Goal: Transaction & Acquisition: Purchase product/service

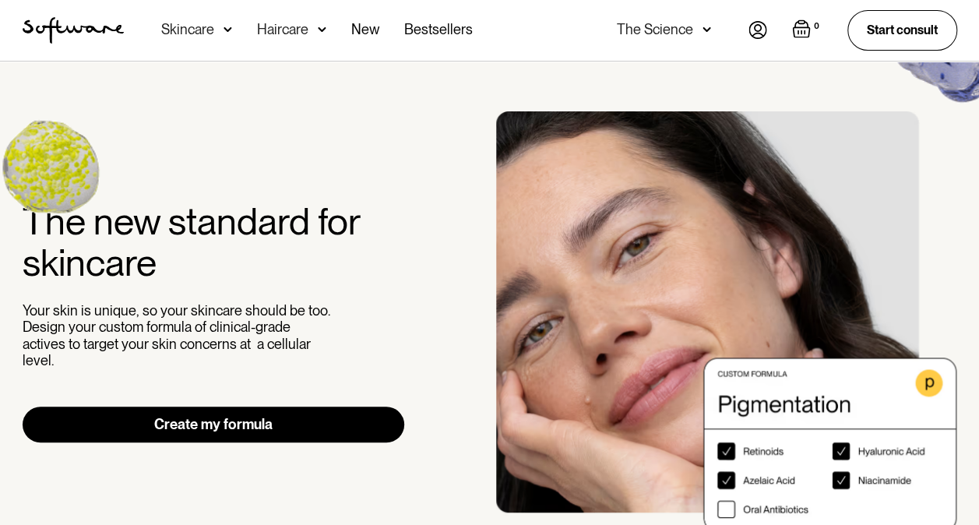
click at [704, 30] on img at bounding box center [706, 30] width 9 height 16
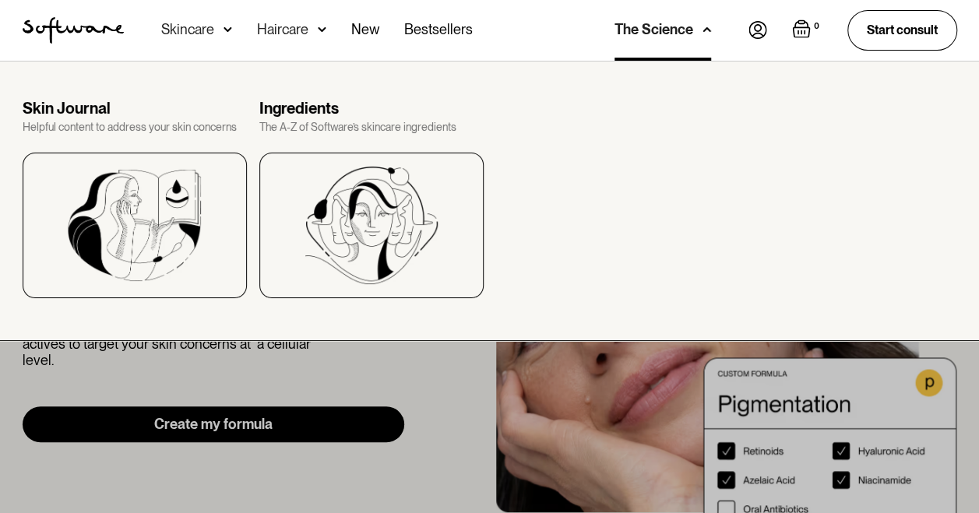
click at [704, 30] on img at bounding box center [706, 30] width 9 height 16
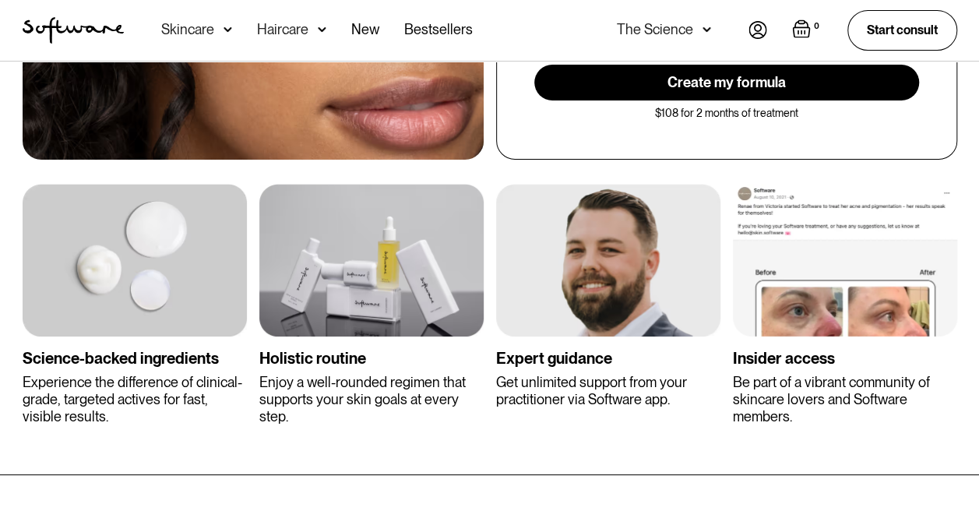
scroll to position [2726, 0]
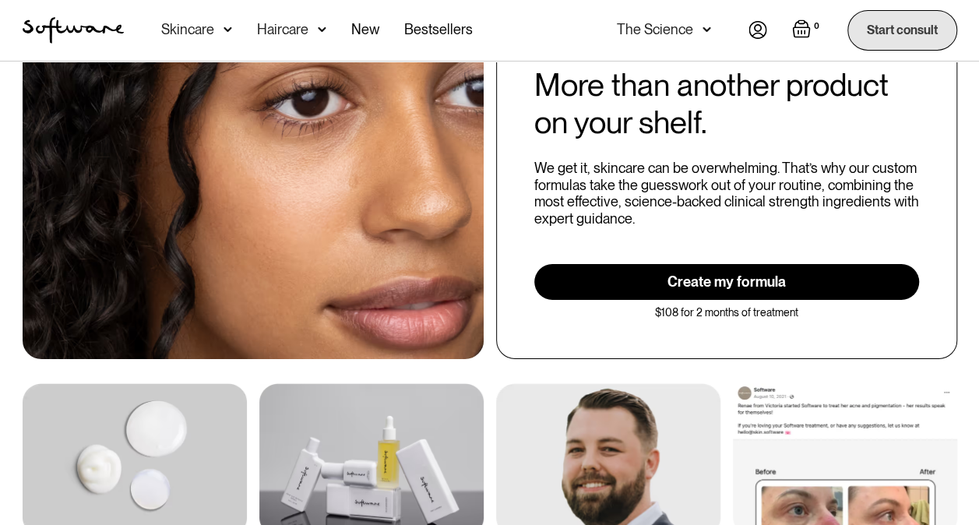
click at [897, 25] on link "Start consult" at bounding box center [902, 30] width 110 height 40
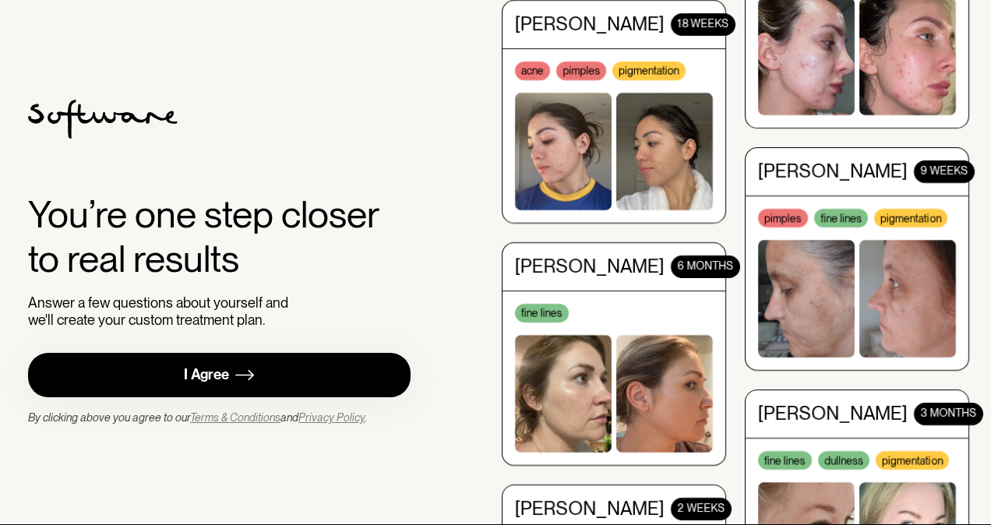
click at [213, 380] on div "I Agree" at bounding box center [206, 375] width 45 height 18
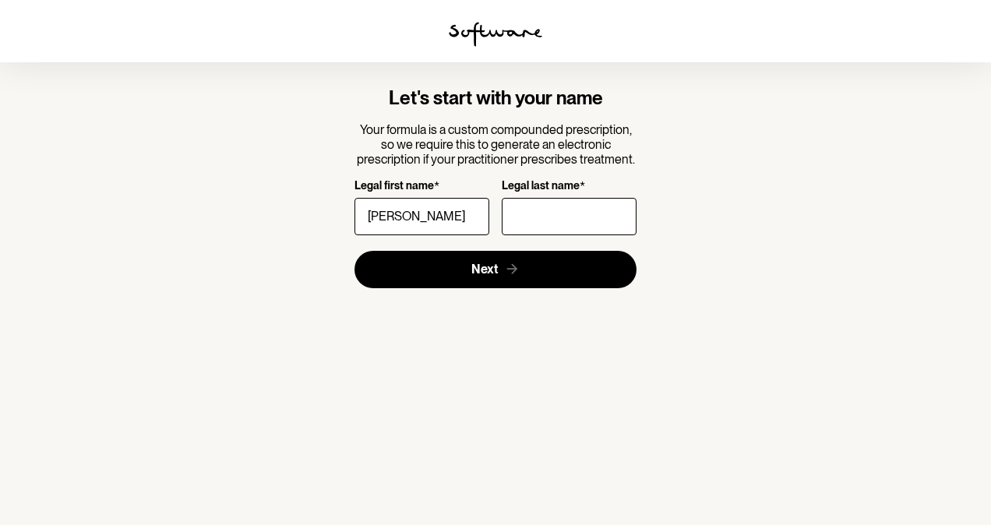
type input "Abigail"
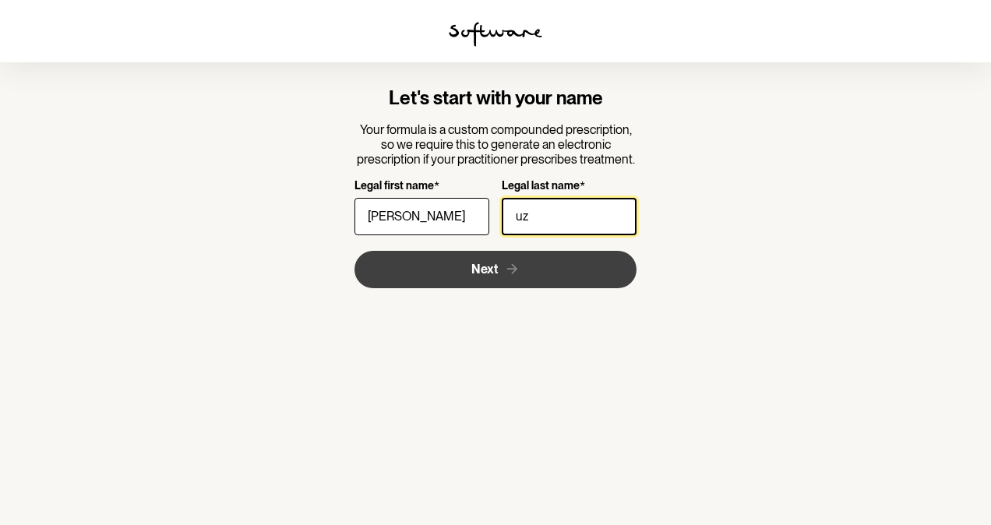
type input "Uzelac"
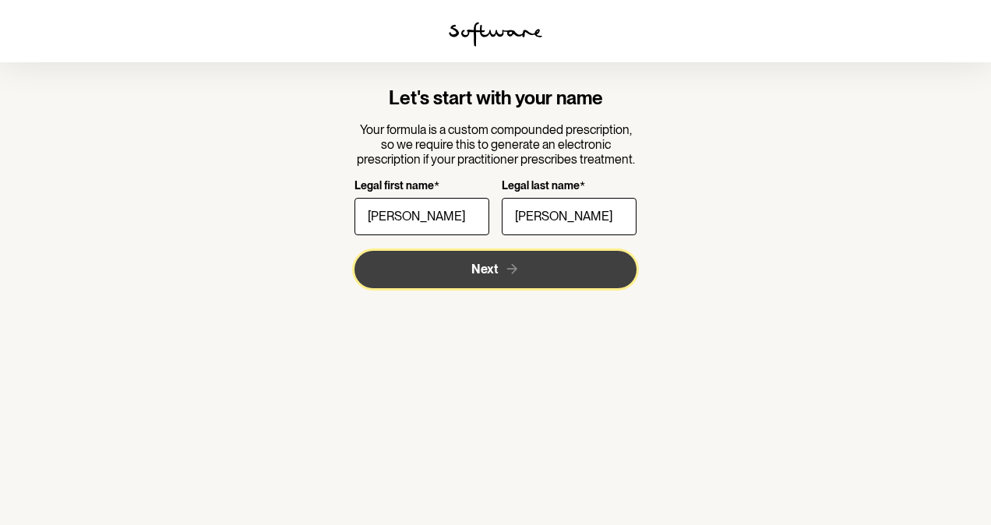
click at [516, 274] on icon "submit" at bounding box center [512, 269] width 16 height 16
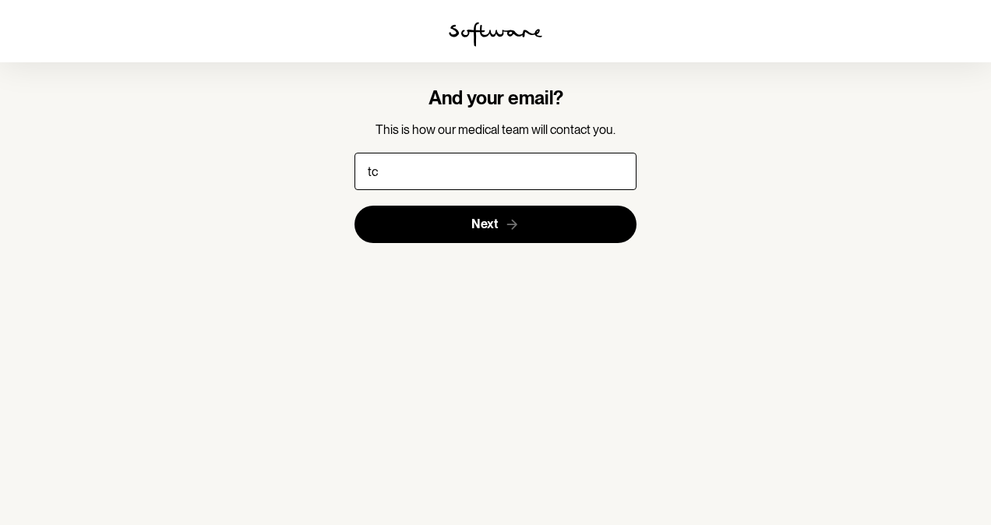
type input "tcuzelac@hotmail.com"
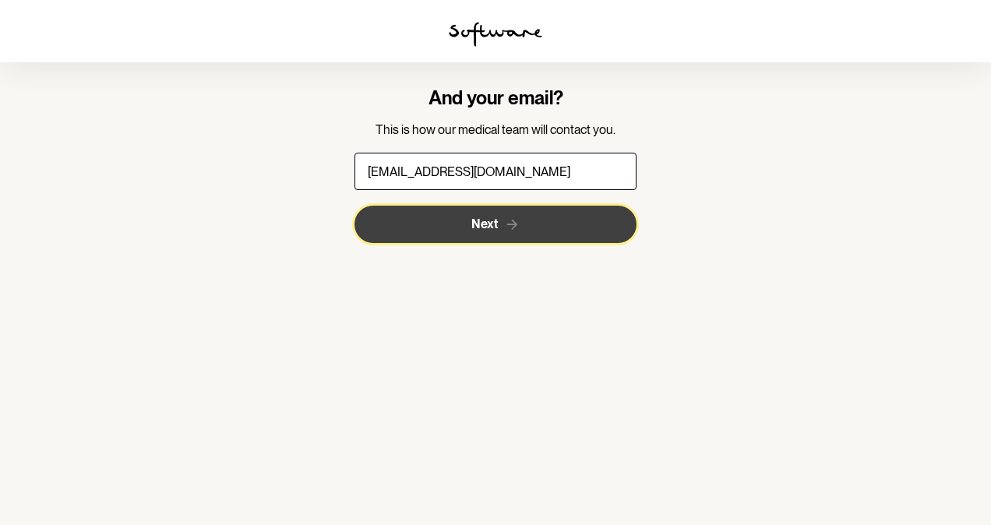
click at [489, 222] on span "Next" at bounding box center [484, 224] width 26 height 15
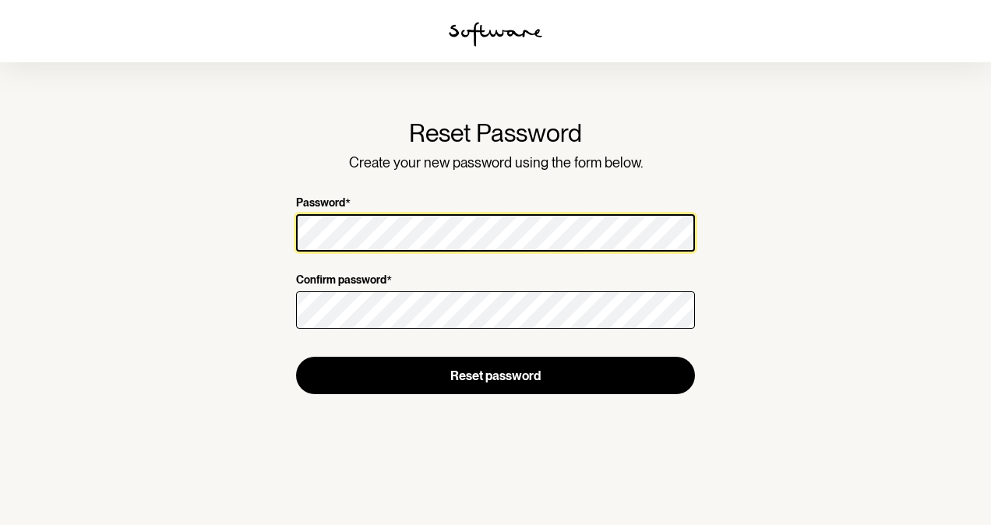
click at [255, 237] on section "Reset Password Create your new password using the form below. Password * Confir…" at bounding box center [495, 262] width 991 height 525
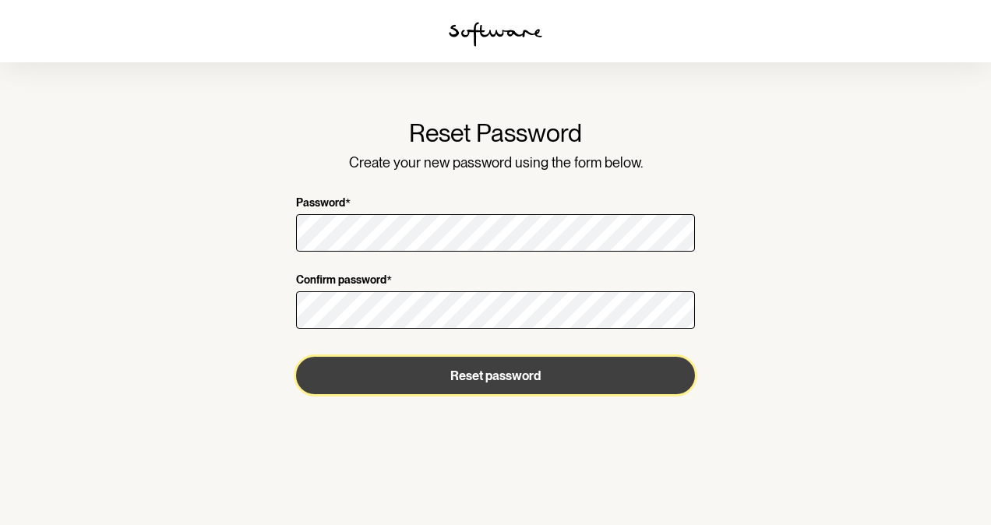
click at [495, 372] on button "Reset password" at bounding box center [495, 375] width 399 height 37
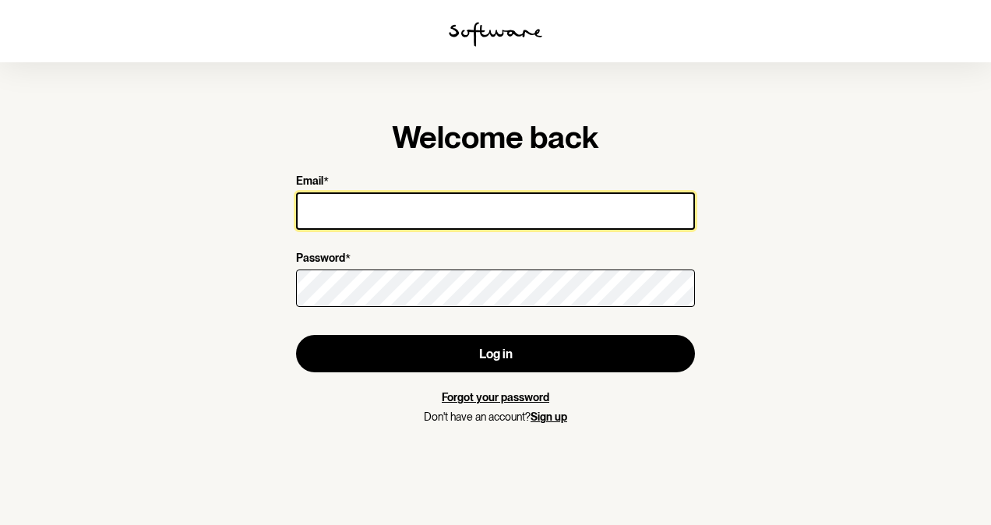
type input "tcuzelac@hotmail.com"
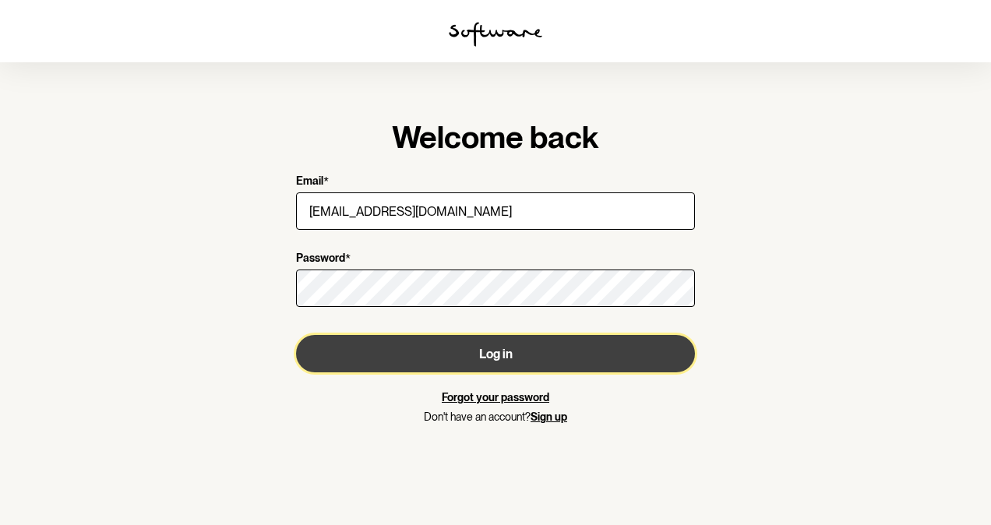
click at [500, 350] on button "Log in" at bounding box center [495, 353] width 399 height 37
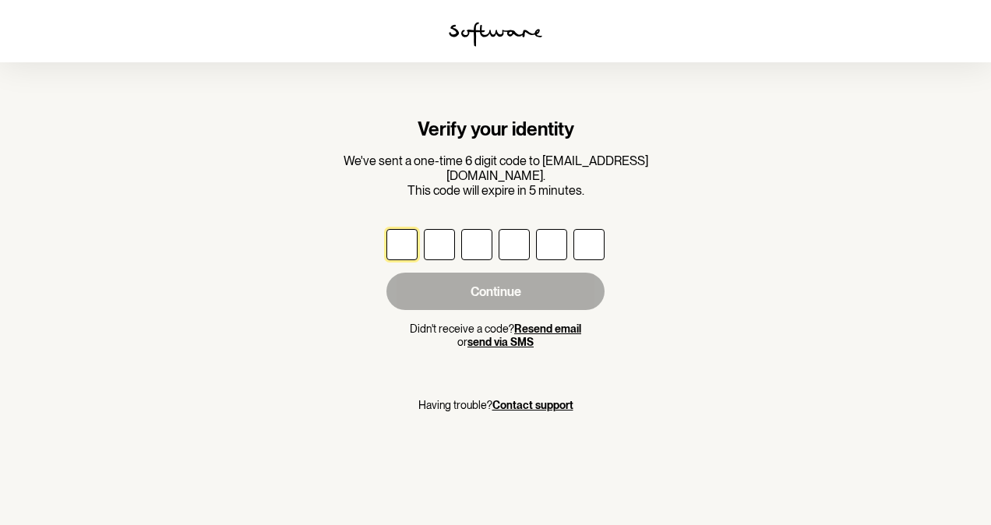
type input "5"
type input "0"
type input "8"
type input "3"
type input "7"
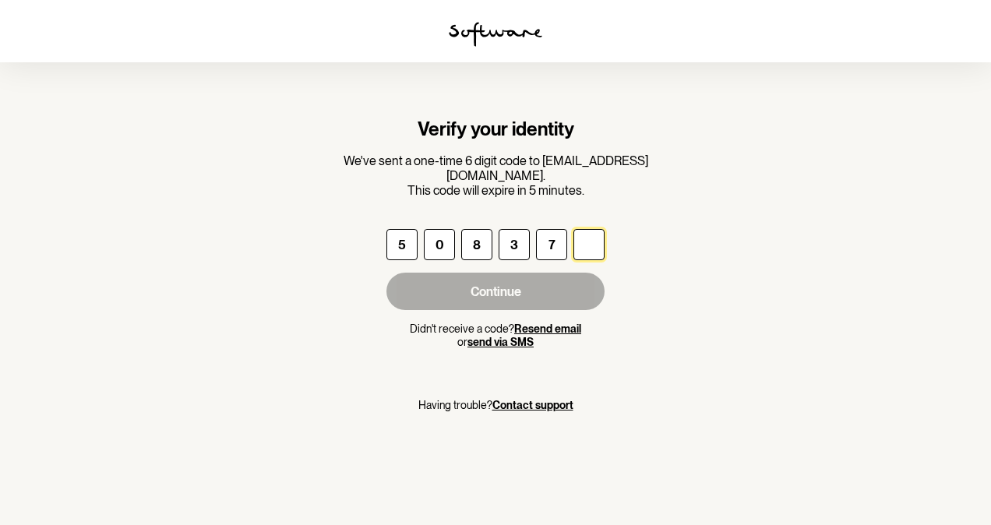
type input "9"
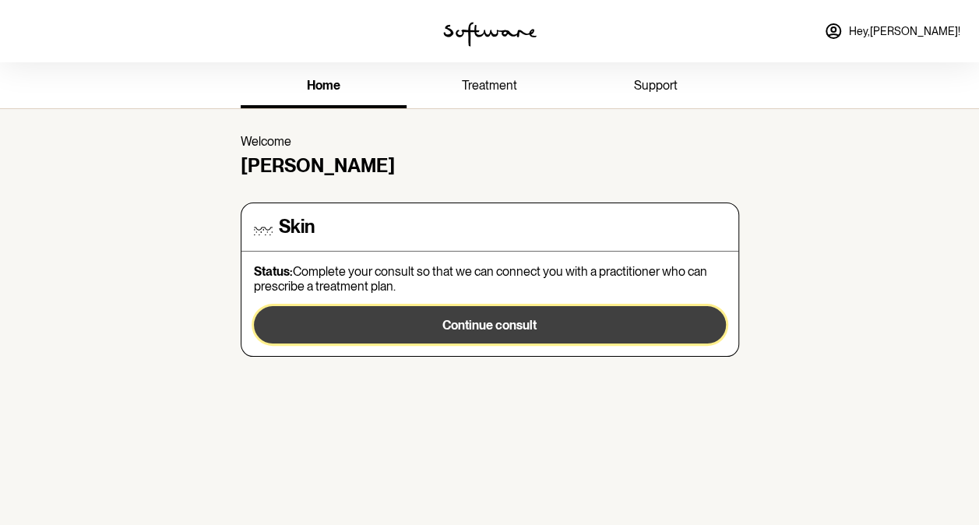
click at [493, 325] on span "Continue consult" at bounding box center [489, 325] width 94 height 15
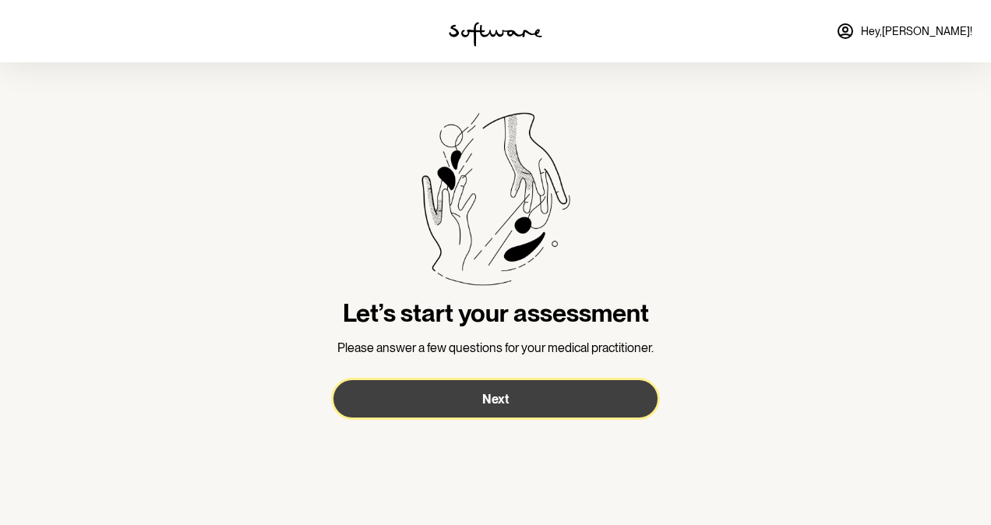
click at [505, 402] on span "Next" at bounding box center [495, 399] width 26 height 15
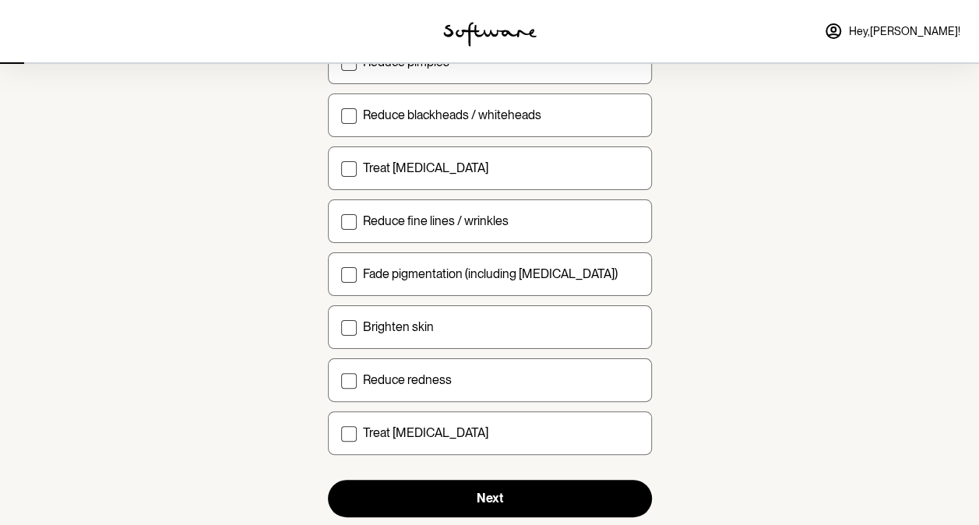
scroll to position [234, 0]
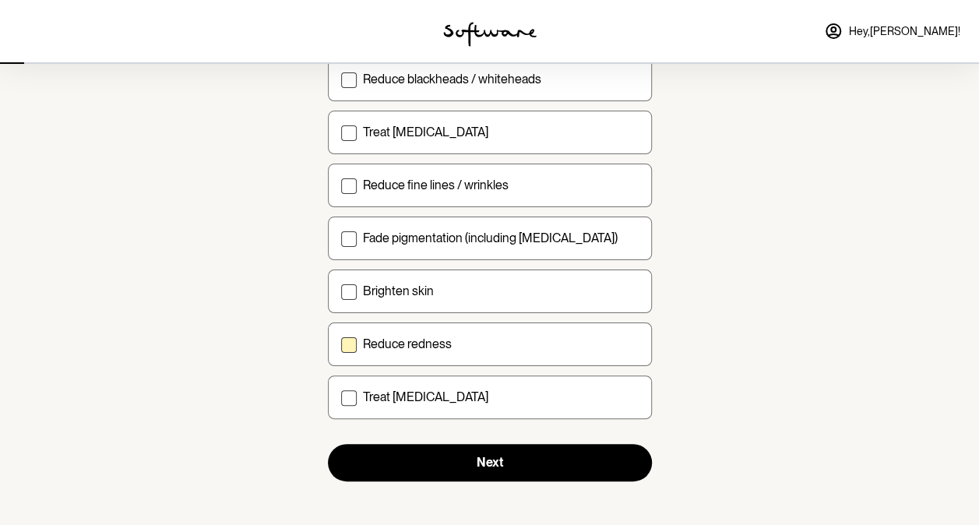
click at [347, 338] on span at bounding box center [349, 345] width 16 height 16
click at [341, 343] on input "Reduce redness" at bounding box center [340, 343] width 1 height 1
checkbox input "true"
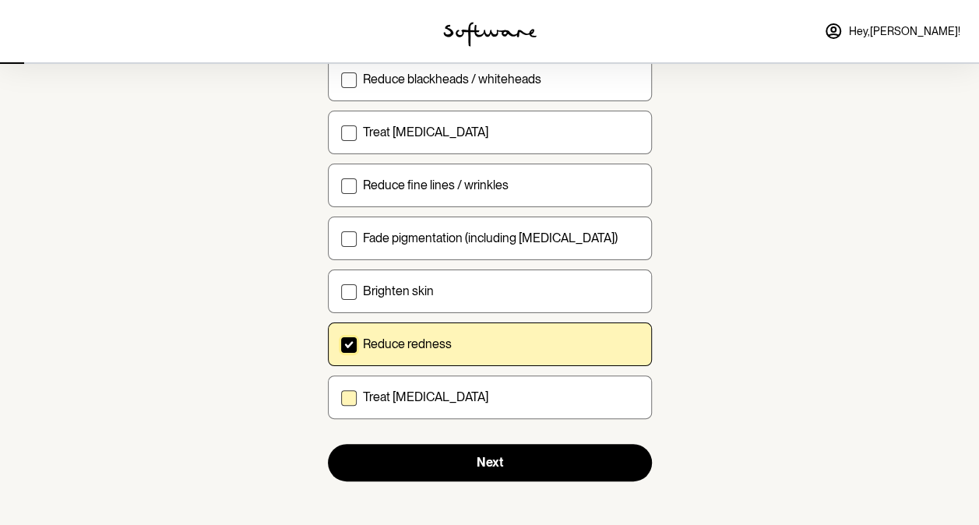
click at [344, 394] on span at bounding box center [349, 398] width 16 height 16
click at [341, 396] on input "Treat dry skin" at bounding box center [340, 396] width 1 height 1
checkbox input "true"
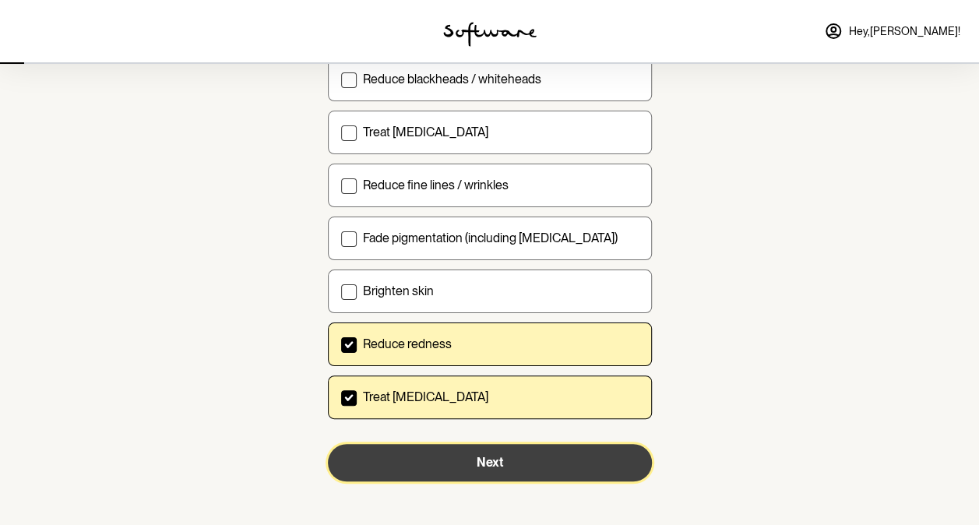
click at [477, 458] on span "Next" at bounding box center [490, 462] width 26 height 15
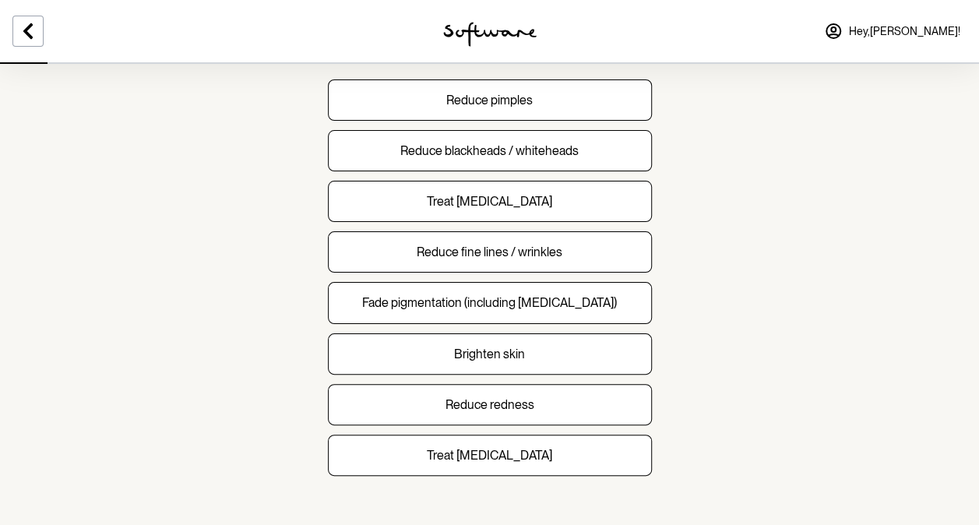
scroll to position [181, 0]
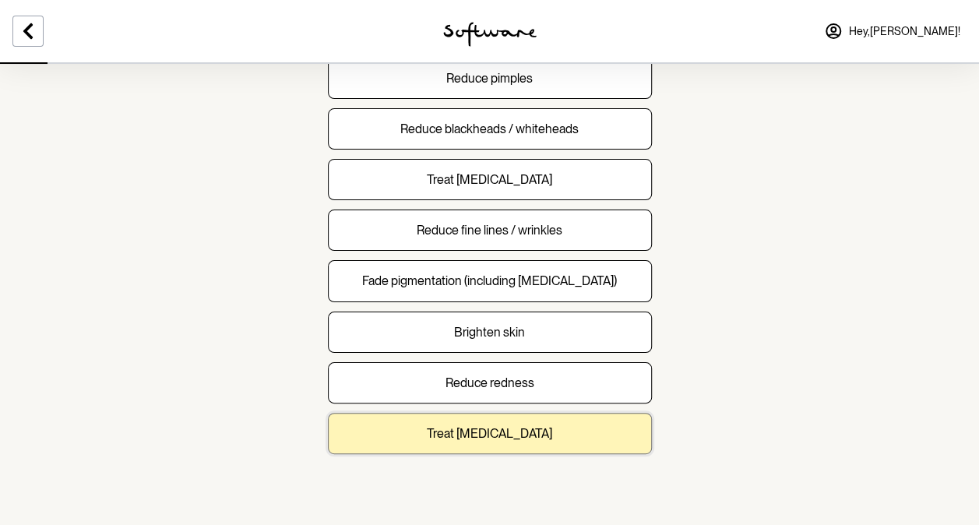
click at [505, 433] on p "Treat dry skin" at bounding box center [489, 433] width 125 height 15
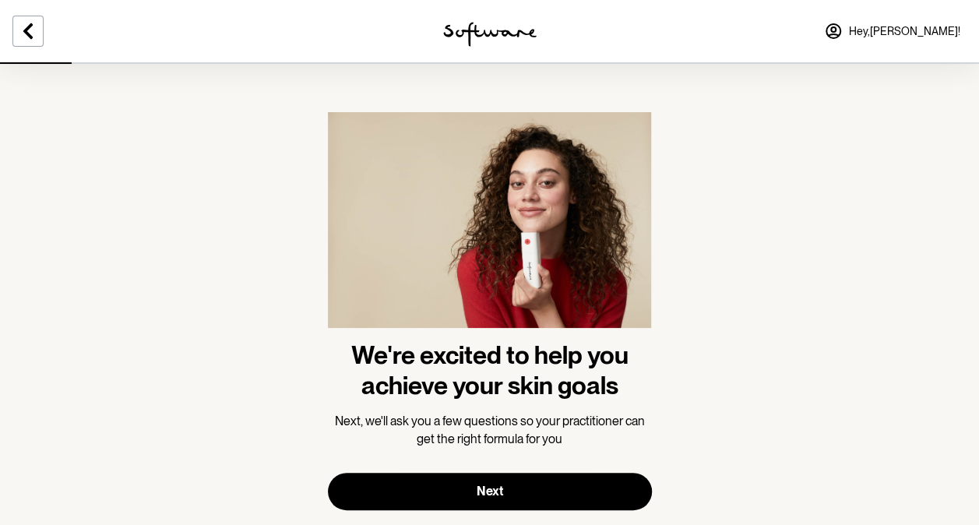
scroll to position [34, 0]
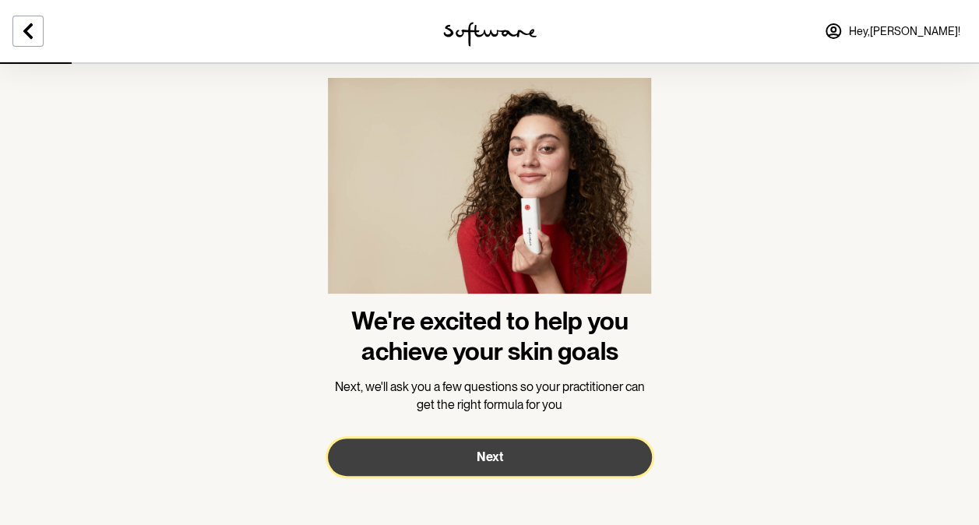
click at [529, 452] on button "Next" at bounding box center [490, 456] width 324 height 37
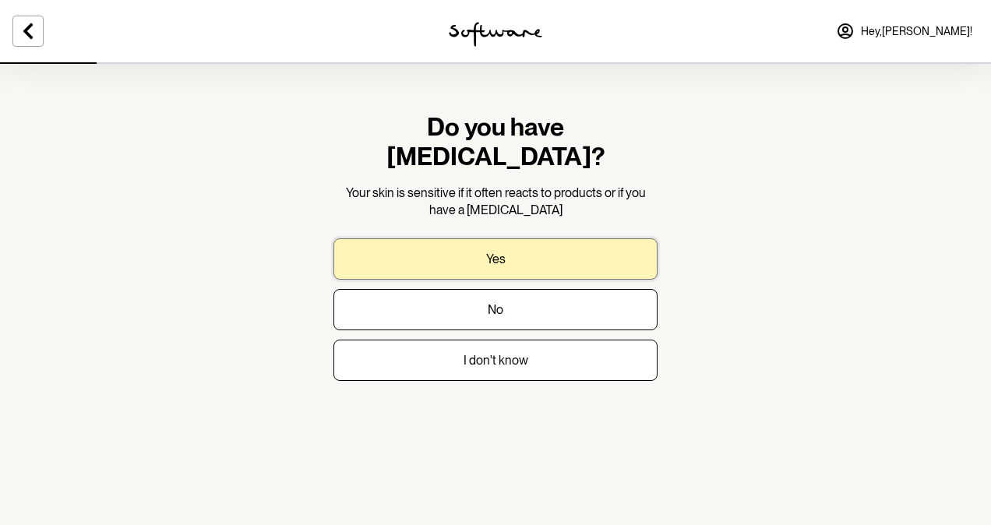
click at [519, 238] on button "Yes" at bounding box center [495, 258] width 324 height 41
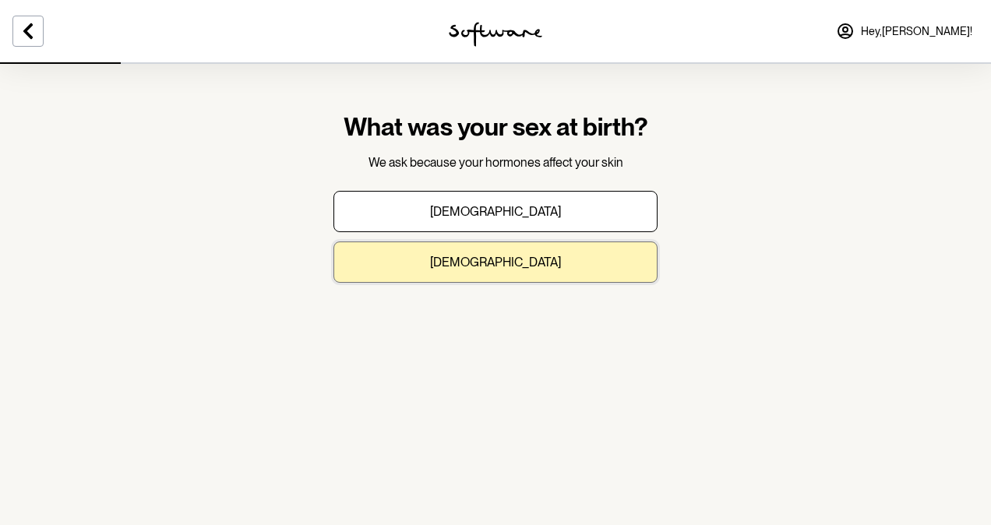
click at [518, 264] on button "Female" at bounding box center [495, 261] width 324 height 41
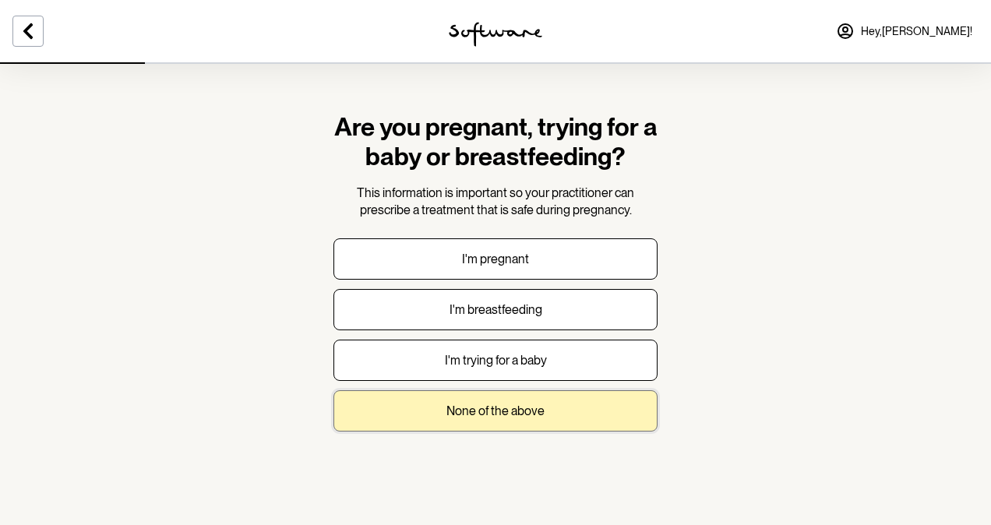
click at [527, 414] on p "None of the above" at bounding box center [495, 410] width 98 height 15
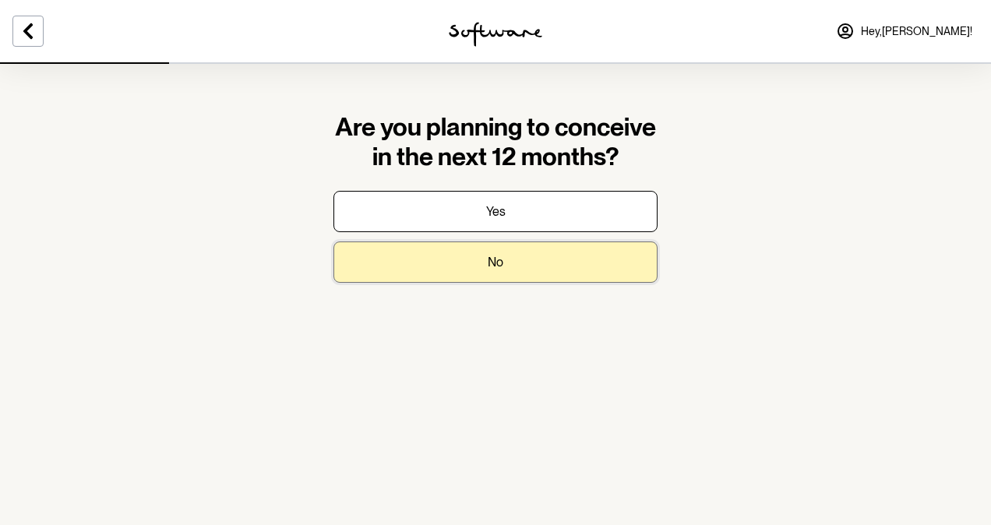
click at [531, 260] on button "No" at bounding box center [495, 261] width 324 height 41
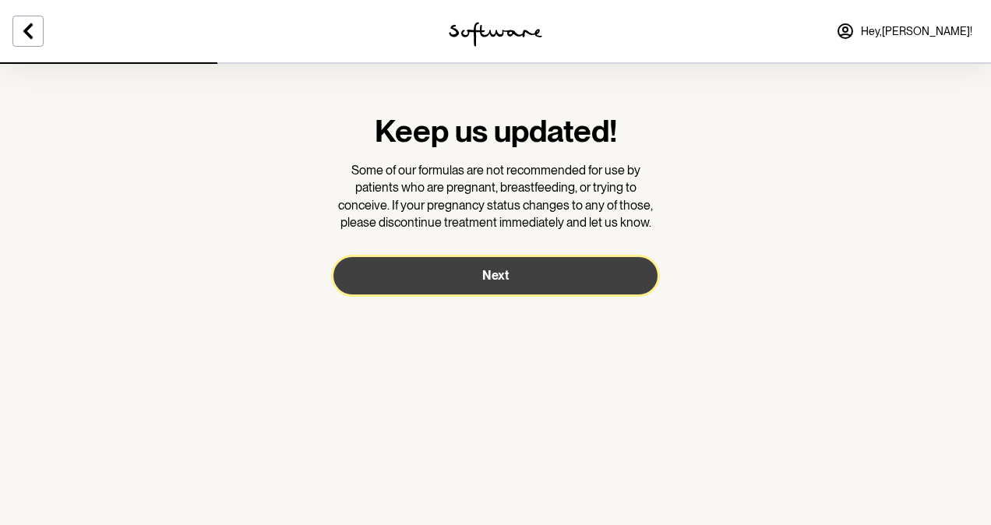
click at [530, 277] on button "Next" at bounding box center [495, 275] width 324 height 37
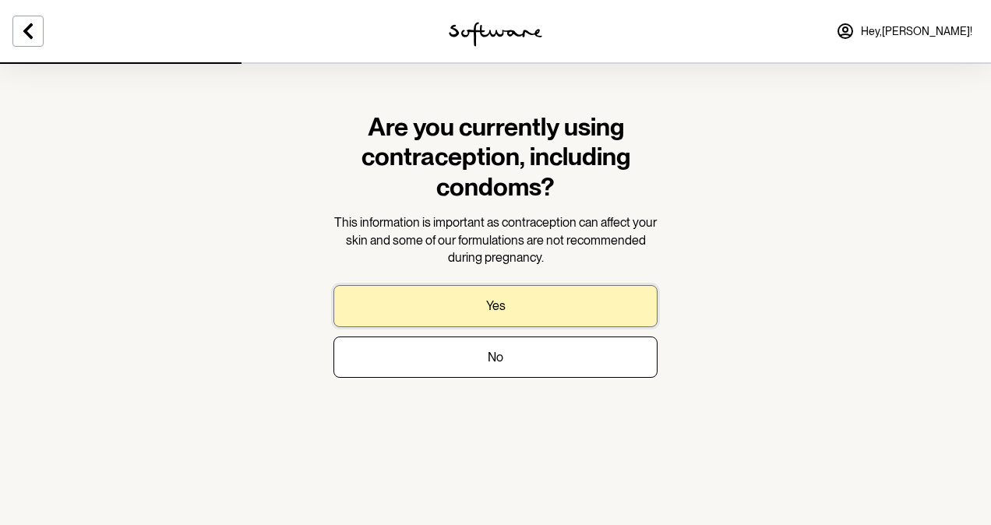
click at [525, 312] on button "Yes" at bounding box center [495, 305] width 324 height 41
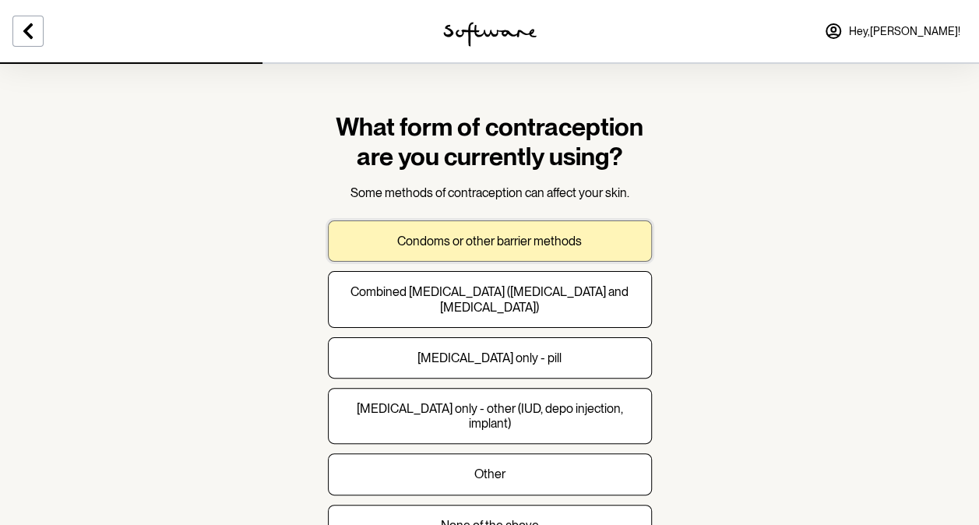
click at [519, 240] on p "Condoms or other barrier methods" at bounding box center [489, 241] width 185 height 15
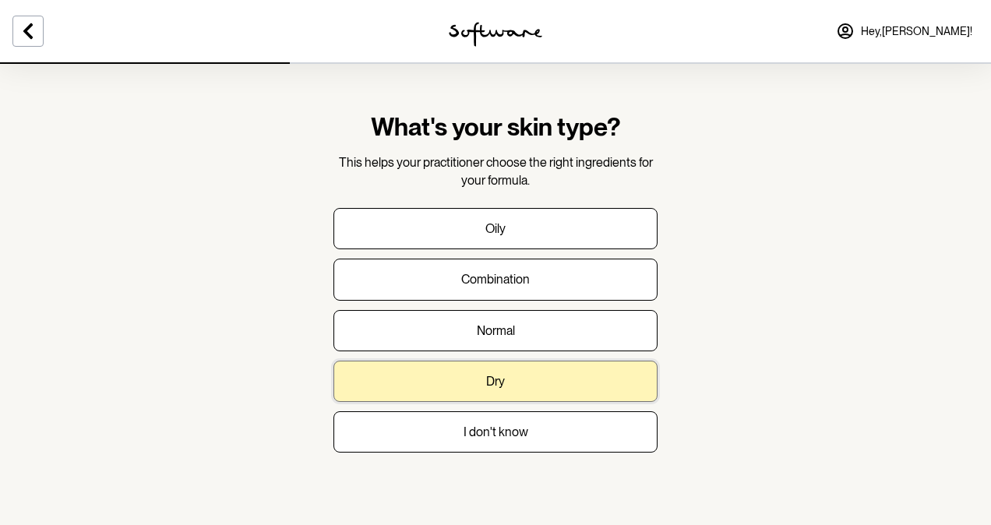
click at [517, 380] on button "Dry" at bounding box center [495, 381] width 324 height 41
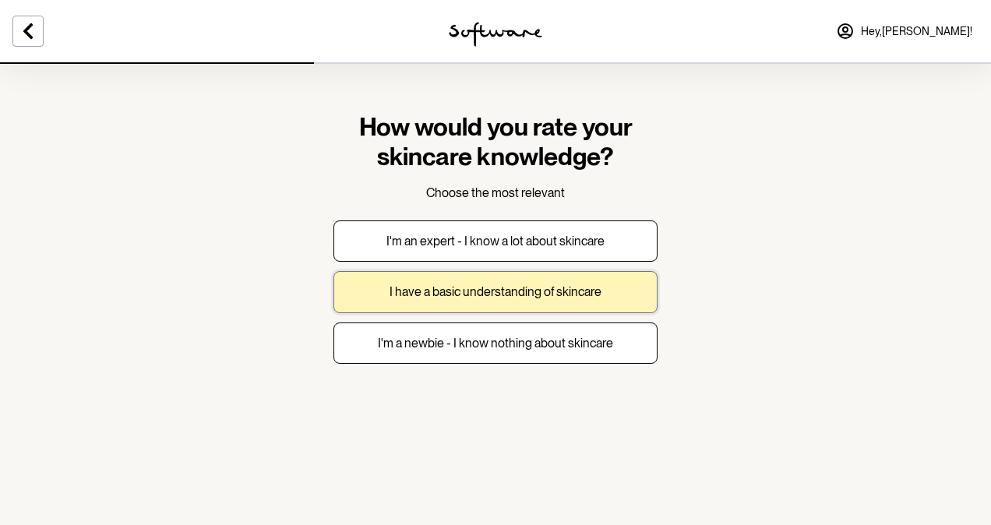
click at [523, 288] on p "I have a basic understanding of skincare" at bounding box center [495, 291] width 212 height 15
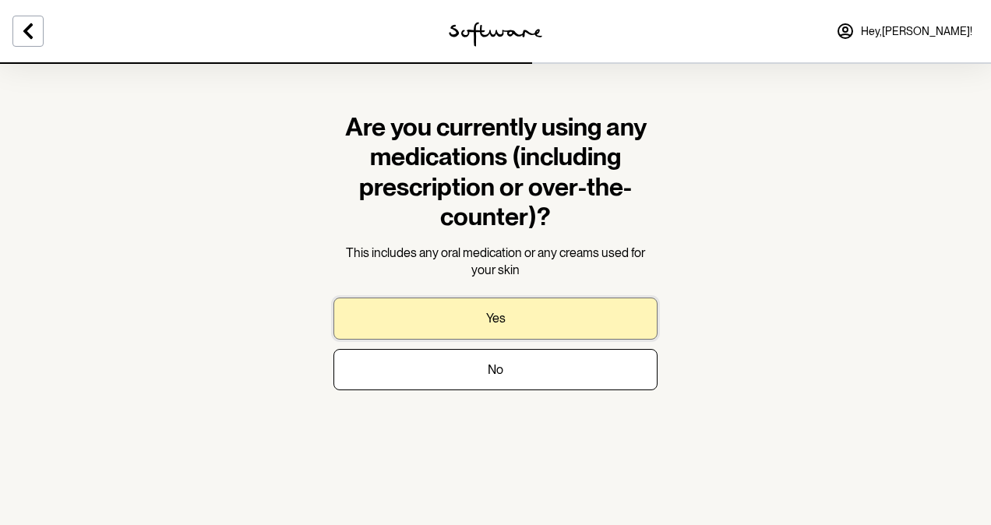
click at [510, 315] on button "Yes" at bounding box center [495, 317] width 324 height 41
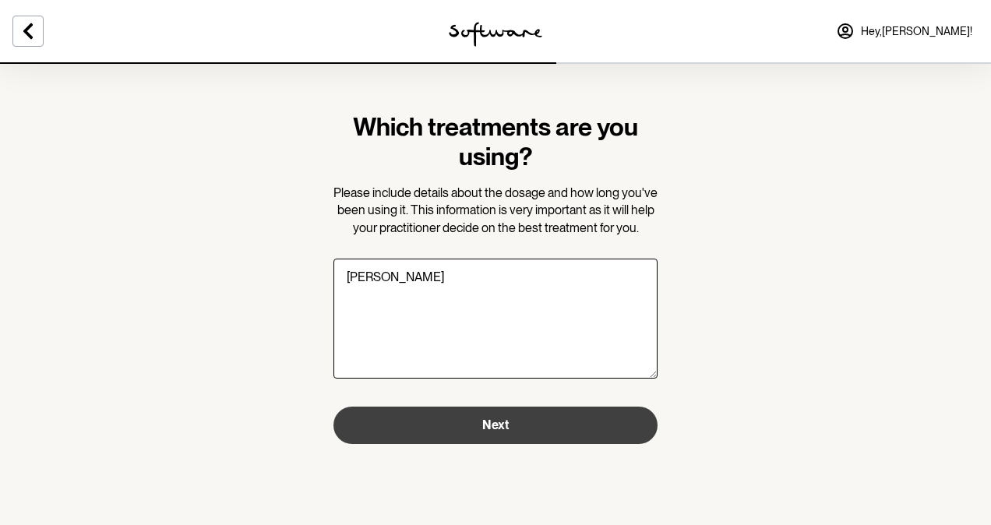
type textarea "Lovan"
click at [488, 430] on span "Next" at bounding box center [495, 424] width 26 height 15
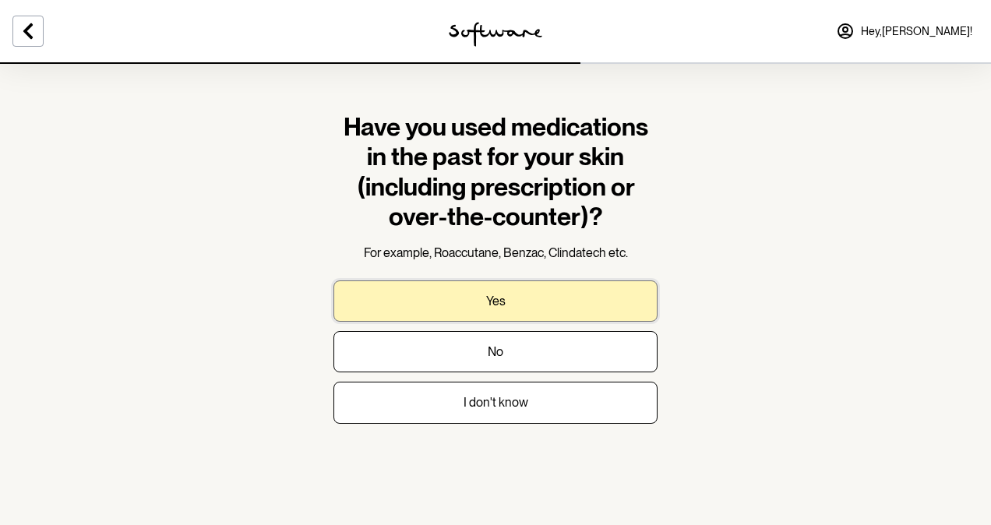
click at [524, 300] on button "Yes" at bounding box center [495, 300] width 324 height 41
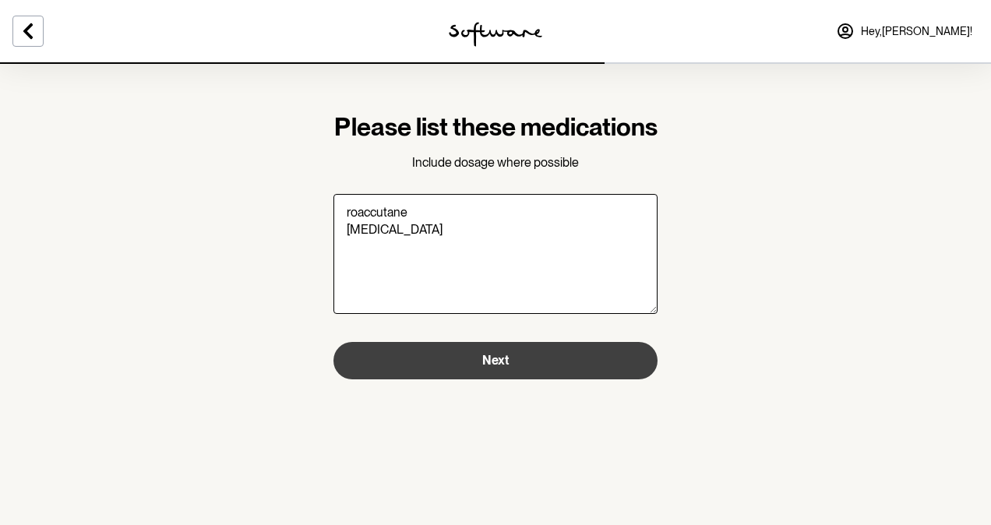
type textarea "roaccutane prednisolone"
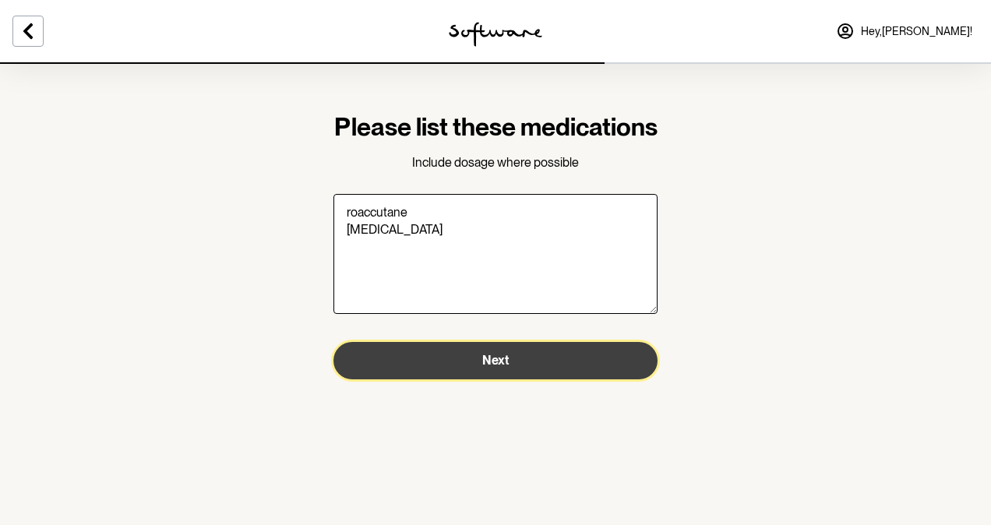
click at [506, 379] on button "Next" at bounding box center [495, 360] width 324 height 37
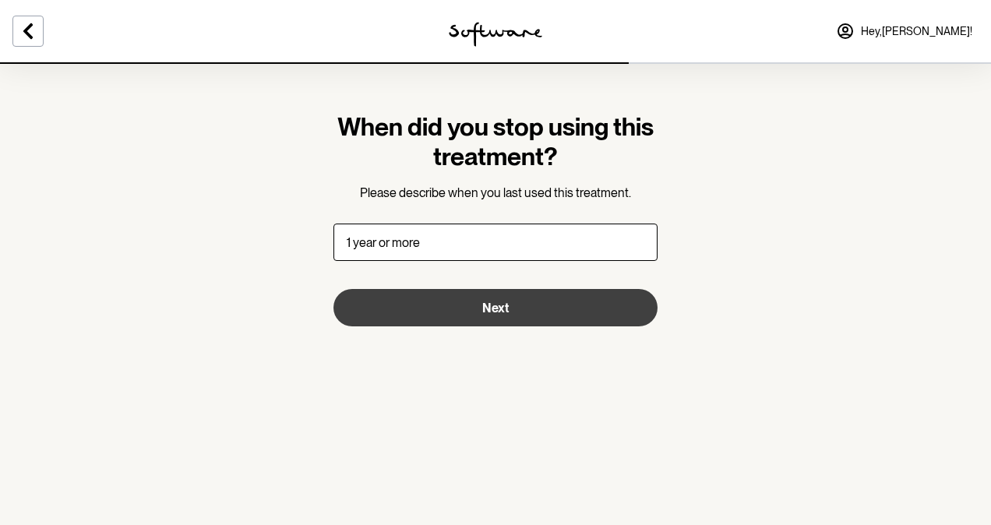
type input "1 year or more"
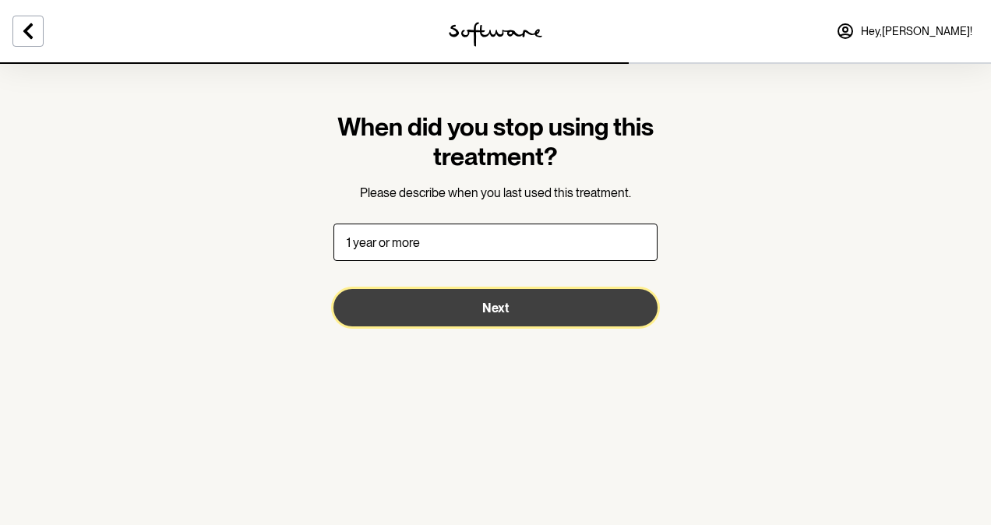
click at [500, 301] on span "Next" at bounding box center [495, 308] width 26 height 15
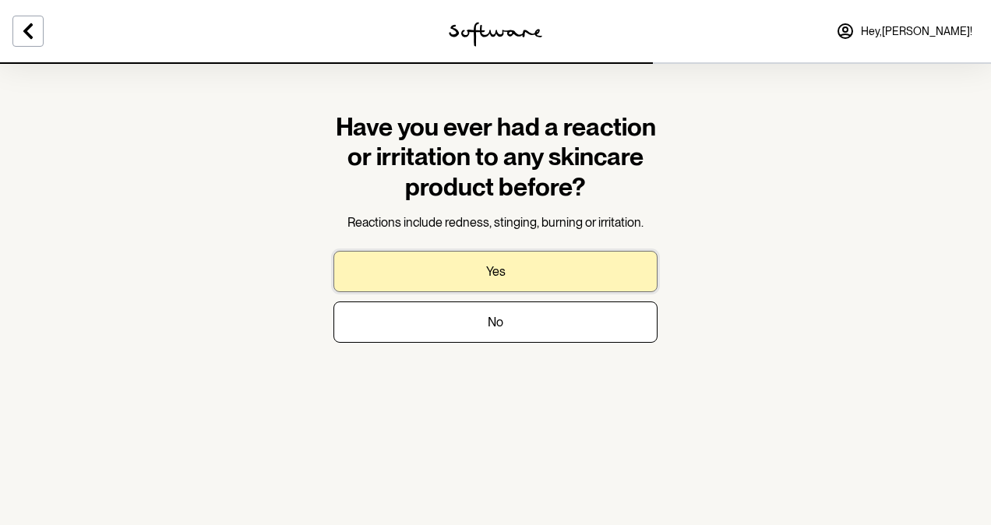
click at [483, 259] on button "Yes" at bounding box center [495, 271] width 324 height 41
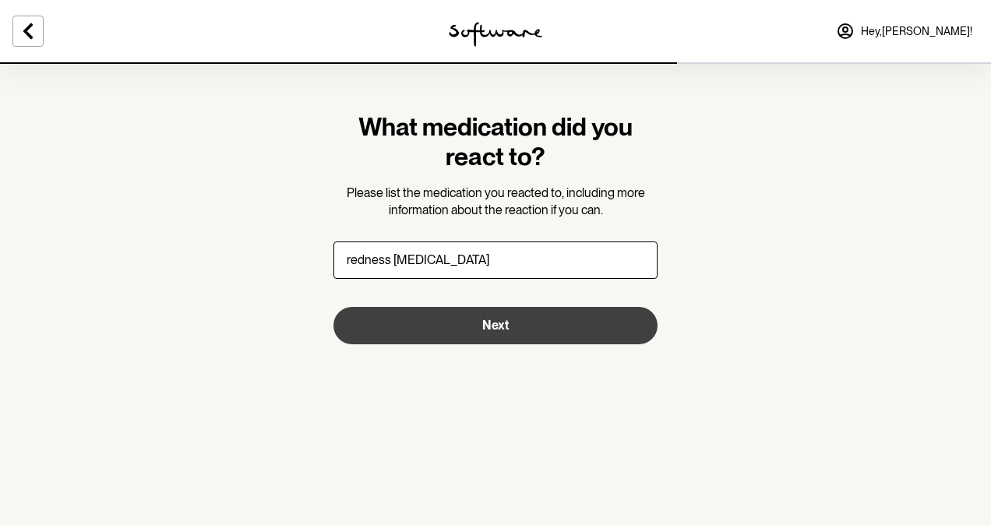
type input "redness eczema"
click at [477, 319] on button "Next" at bounding box center [495, 325] width 324 height 37
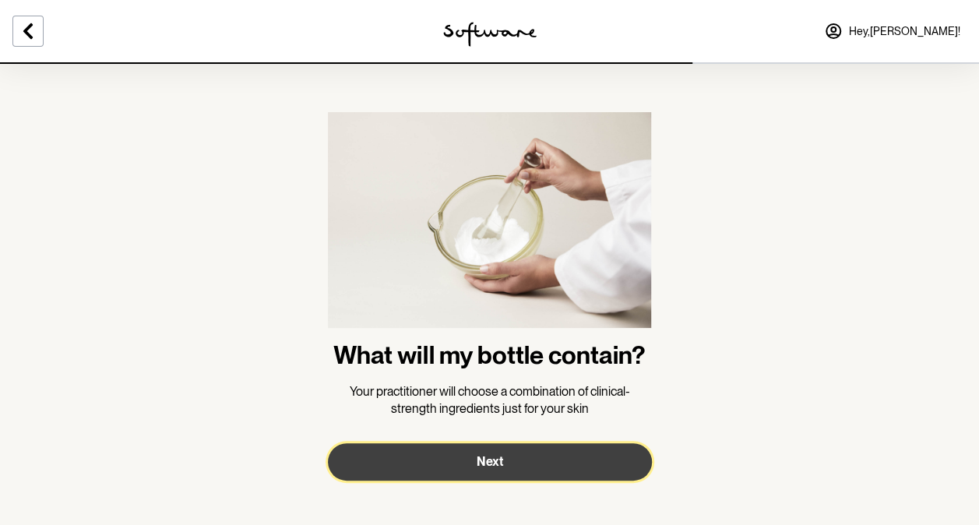
click at [487, 459] on span "Next" at bounding box center [490, 461] width 26 height 15
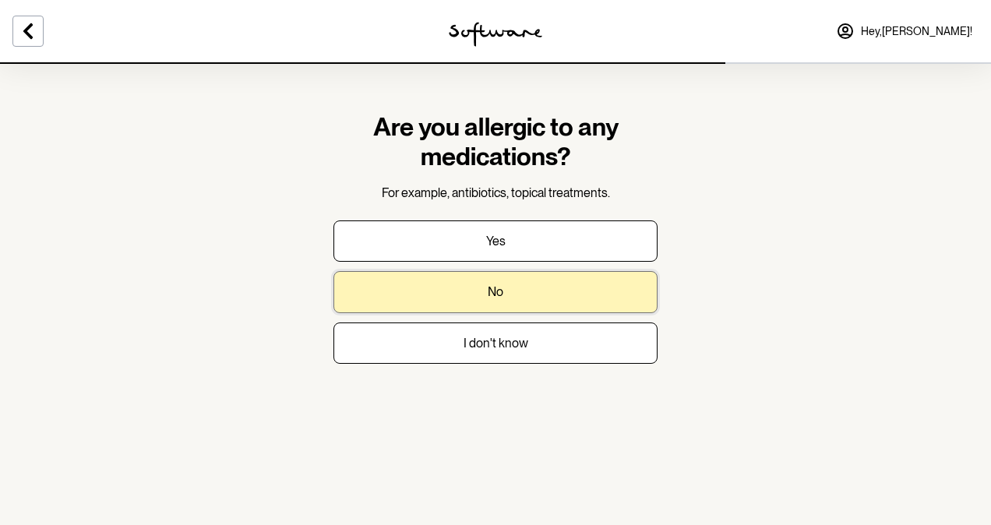
click at [498, 288] on p "No" at bounding box center [496, 291] width 16 height 15
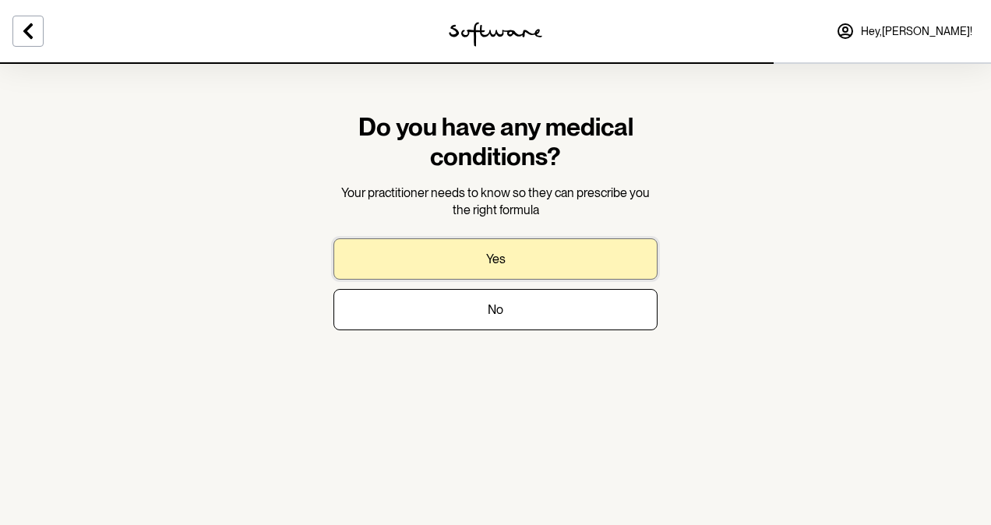
click at [498, 264] on p "Yes" at bounding box center [495, 259] width 19 height 15
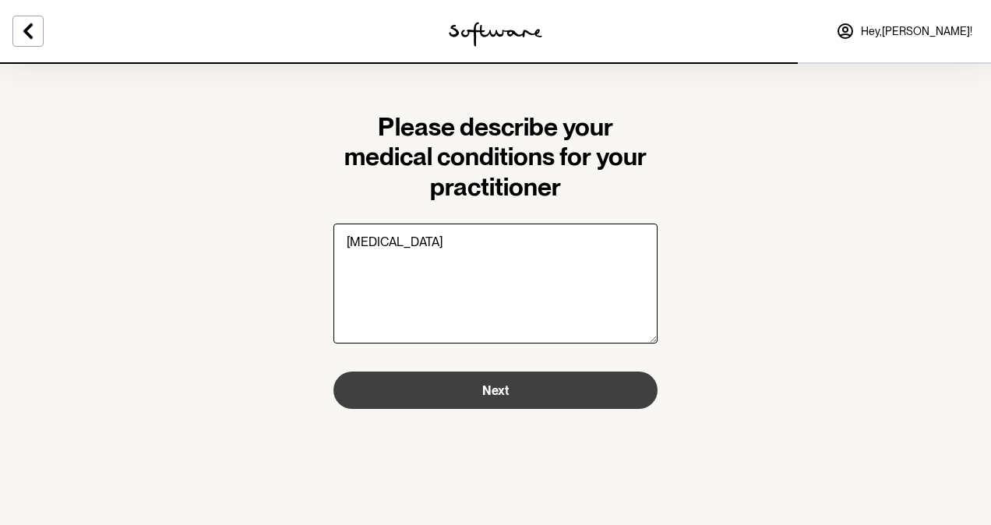
type textarea "eczema"
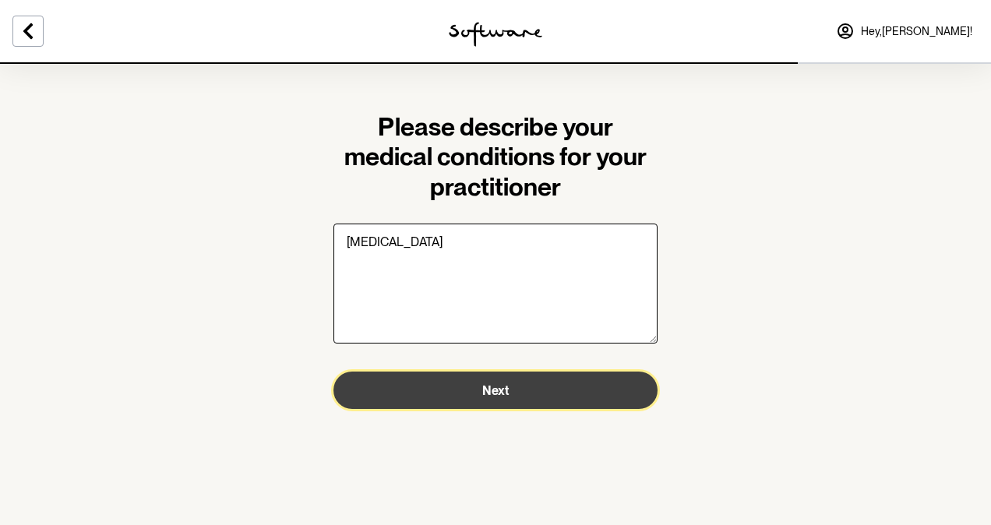
click at [495, 385] on span "Next" at bounding box center [495, 390] width 26 height 15
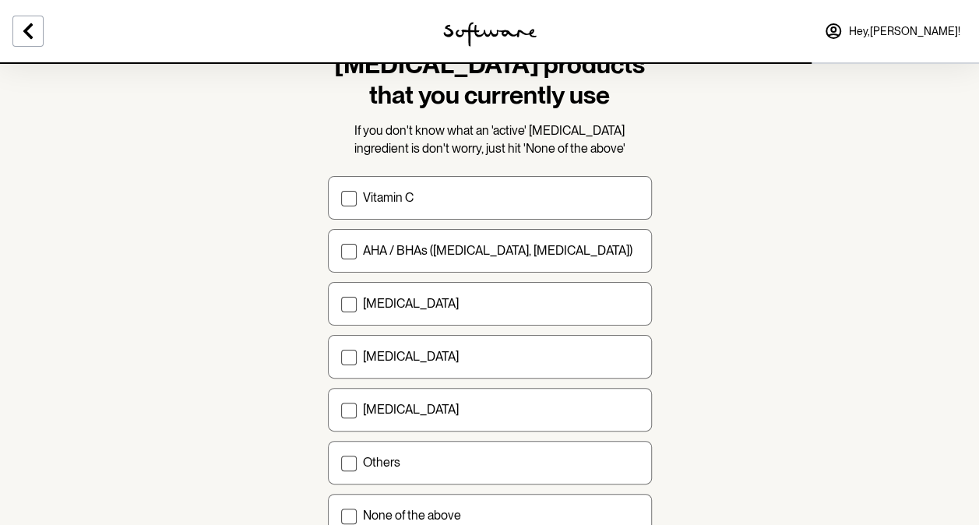
scroll to position [156, 0]
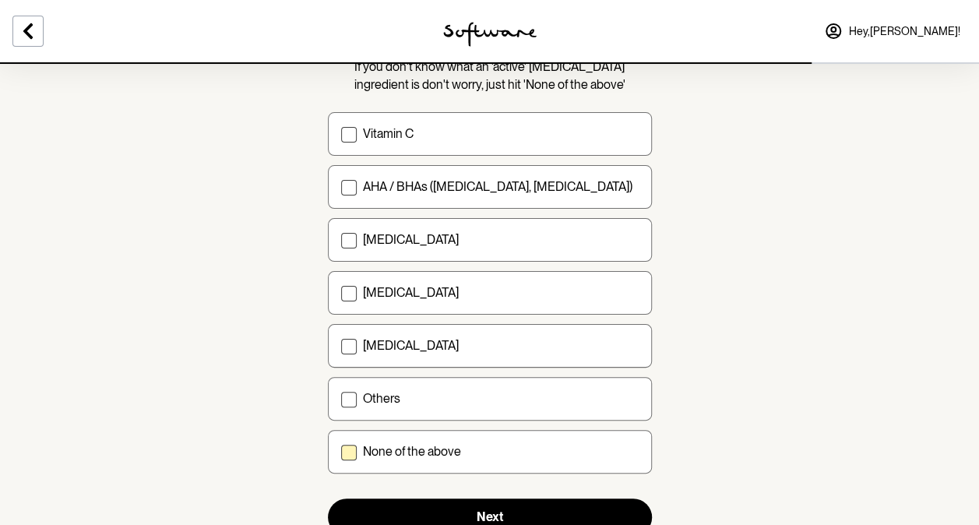
click at [498, 435] on label "None of the above" at bounding box center [490, 452] width 324 height 44
click at [341, 452] on input "None of the above" at bounding box center [340, 452] width 1 height 1
checkbox input "true"
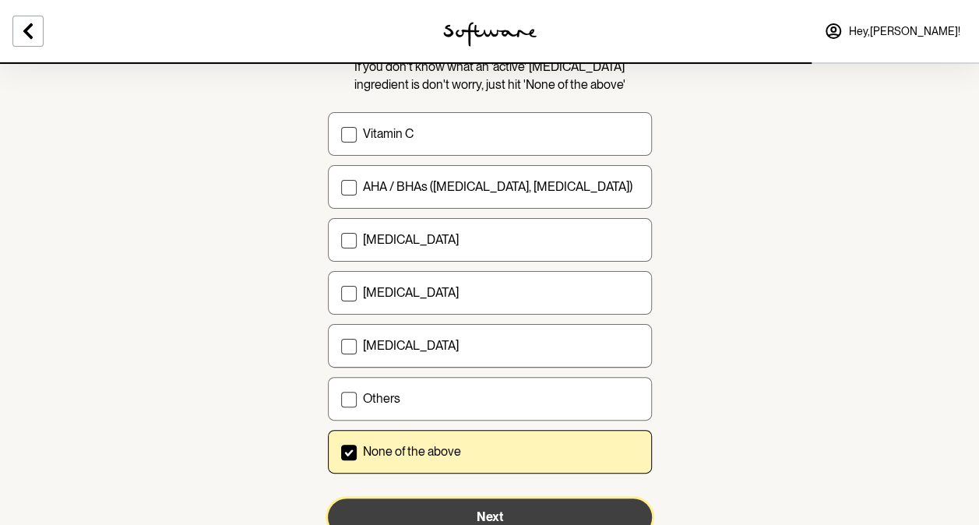
click at [483, 505] on button "Next" at bounding box center [490, 516] width 324 height 37
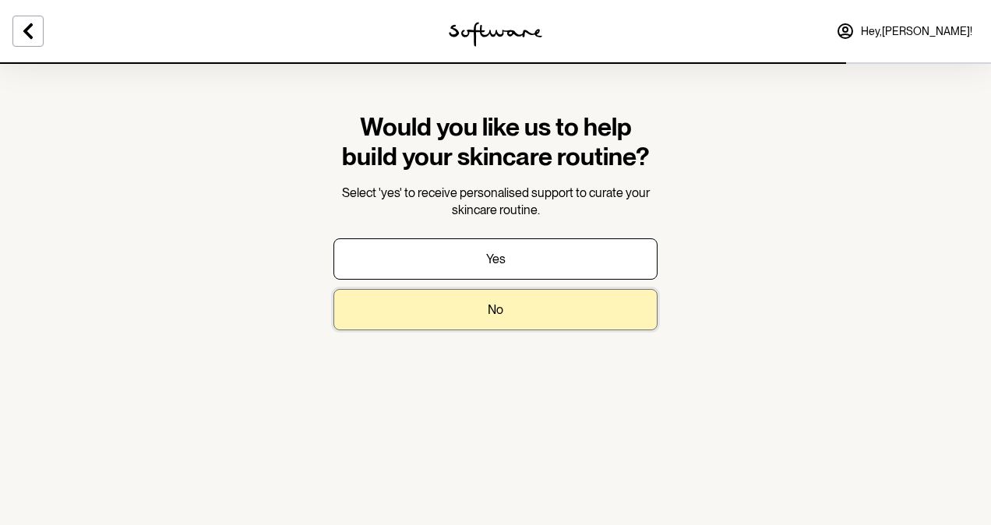
click at [536, 302] on button "No" at bounding box center [495, 309] width 324 height 41
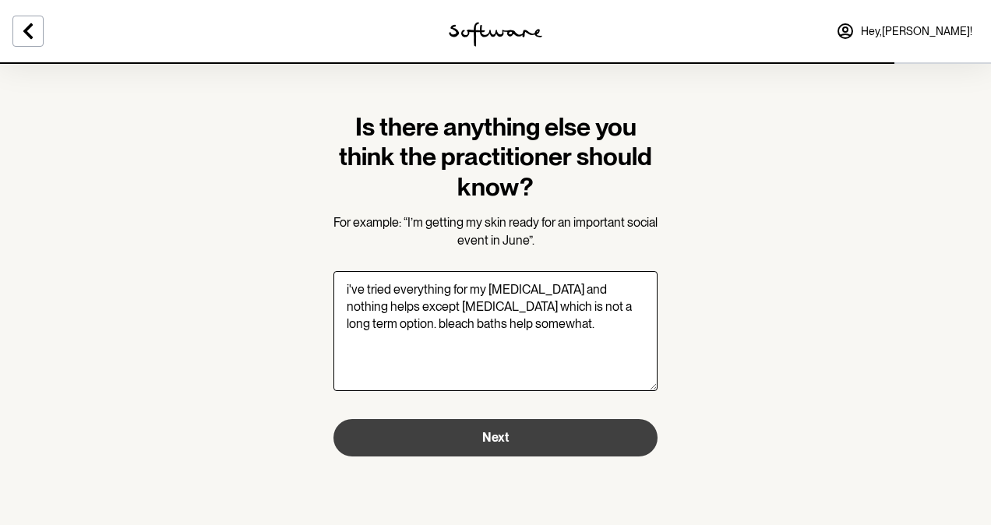
type textarea "i've tried everything for my eczema and nothing helps except cortisone which is…"
click at [514, 437] on button "Next" at bounding box center [495, 437] width 324 height 37
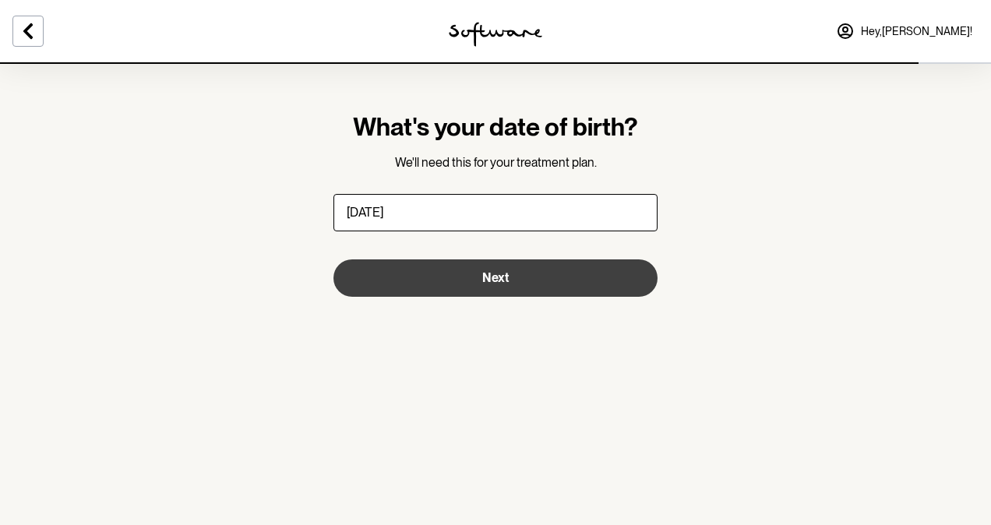
type input "01/10/1966"
click at [540, 276] on button "Next" at bounding box center [495, 277] width 324 height 37
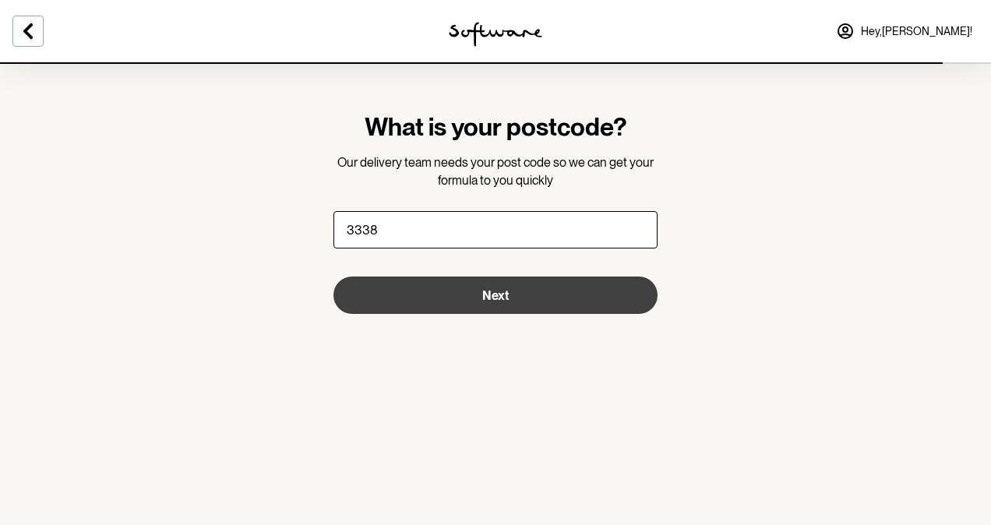
type input "3338"
click at [528, 291] on button "Next" at bounding box center [495, 294] width 324 height 37
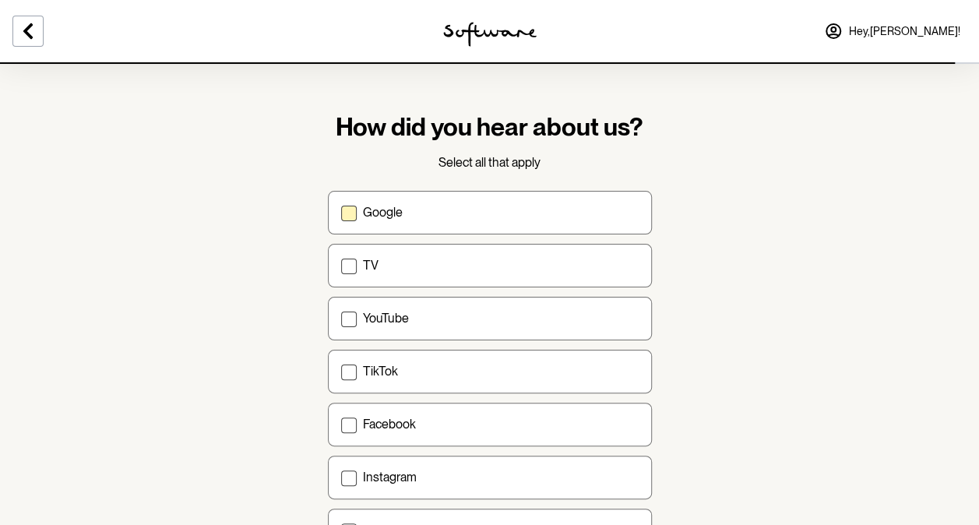
click at [505, 199] on label "Google" at bounding box center [490, 213] width 324 height 44
click at [341, 212] on input "Google" at bounding box center [340, 212] width 1 height 1
checkbox input "true"
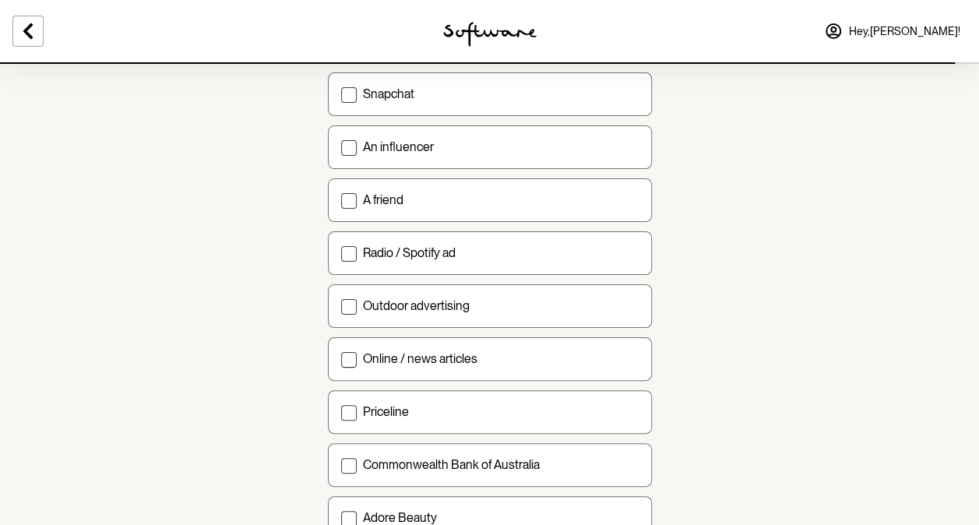
scroll to position [554, 0]
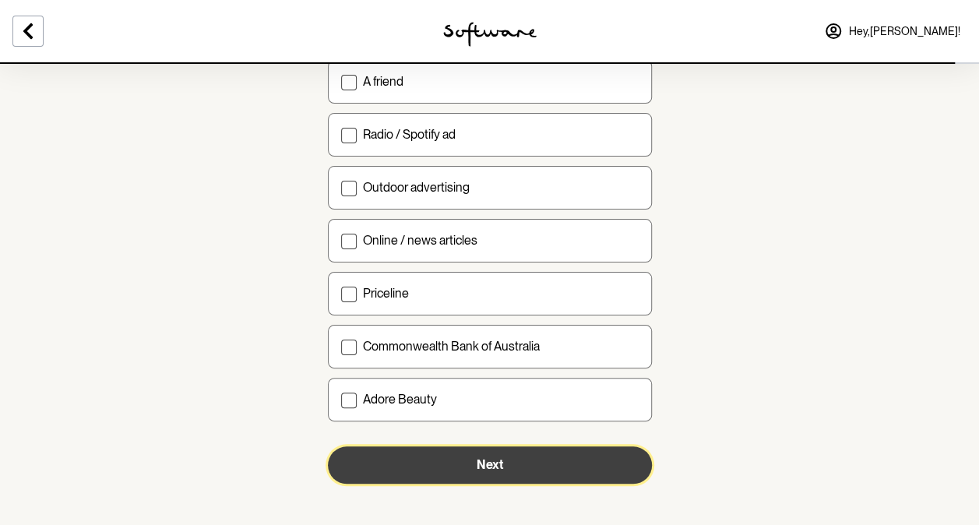
click at [483, 459] on span "Next" at bounding box center [490, 464] width 26 height 15
